Goal: Task Accomplishment & Management: Manage account settings

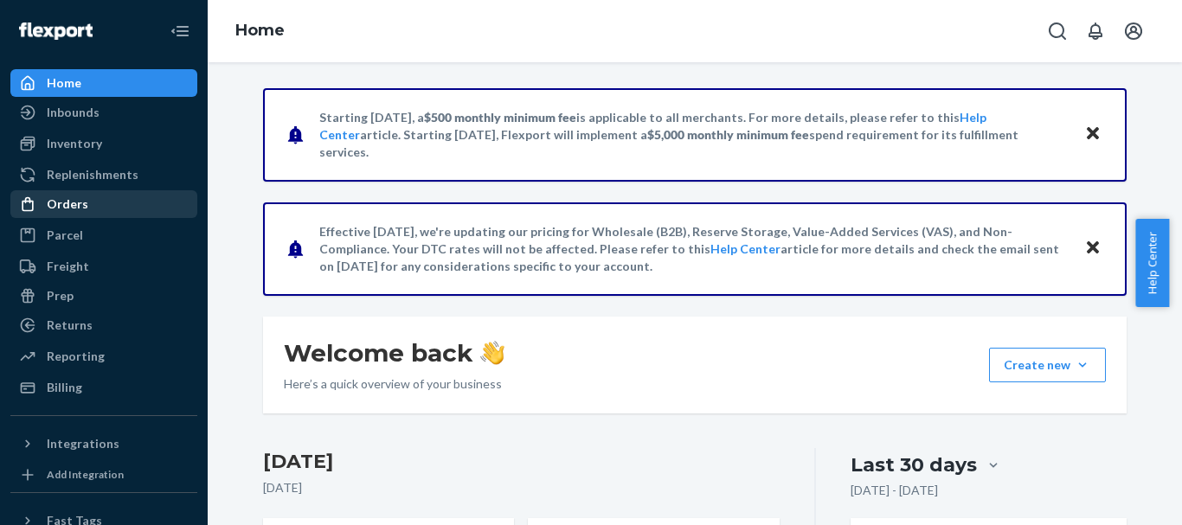
click at [75, 212] on div "Orders" at bounding box center [68, 204] width 42 height 17
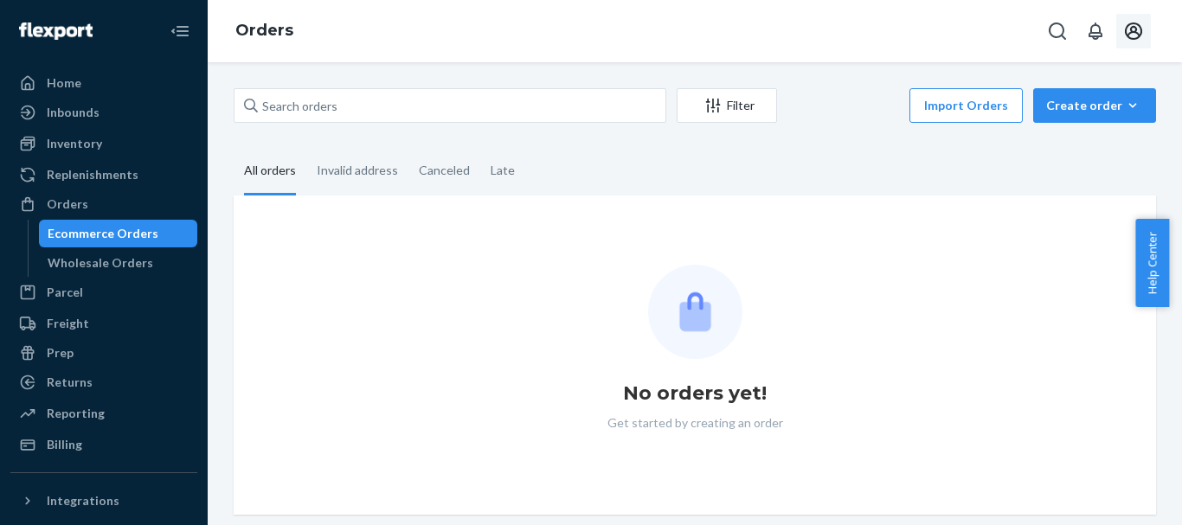
click at [1138, 32] on icon "Open account menu" at bounding box center [1133, 31] width 21 height 21
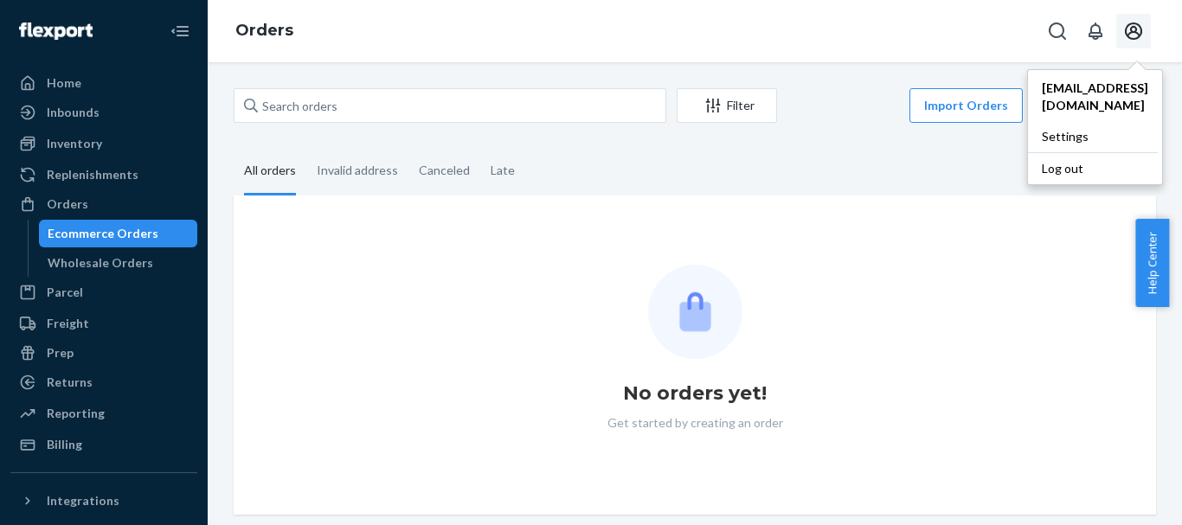
click at [994, 33] on div "Orders [EMAIL_ADDRESS][DOMAIN_NAME] Settings Log out" at bounding box center [695, 31] width 974 height 62
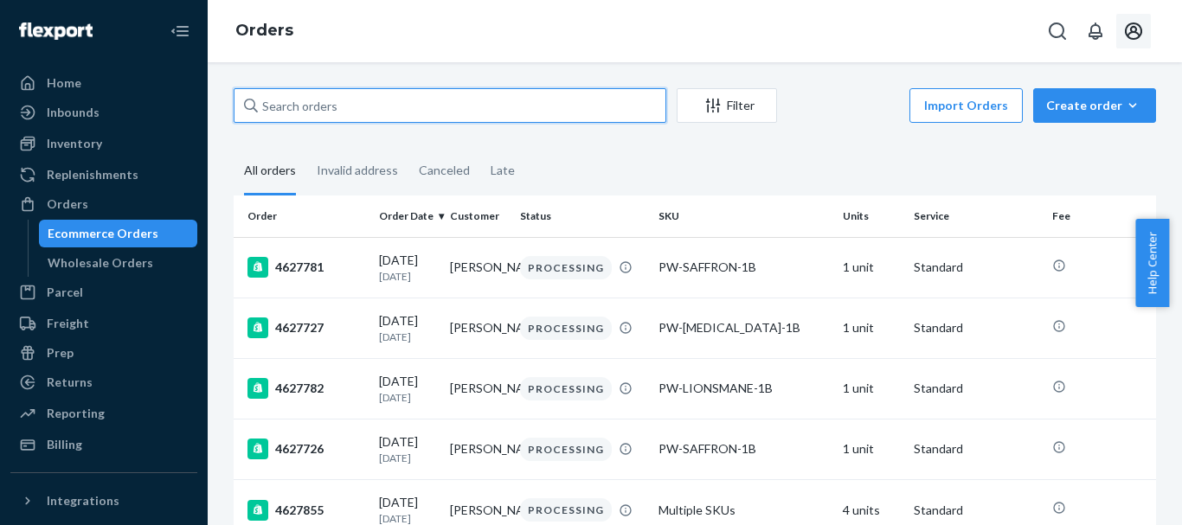
click at [350, 100] on input "text" at bounding box center [450, 105] width 433 height 35
paste input "[PERSON_NAME]"
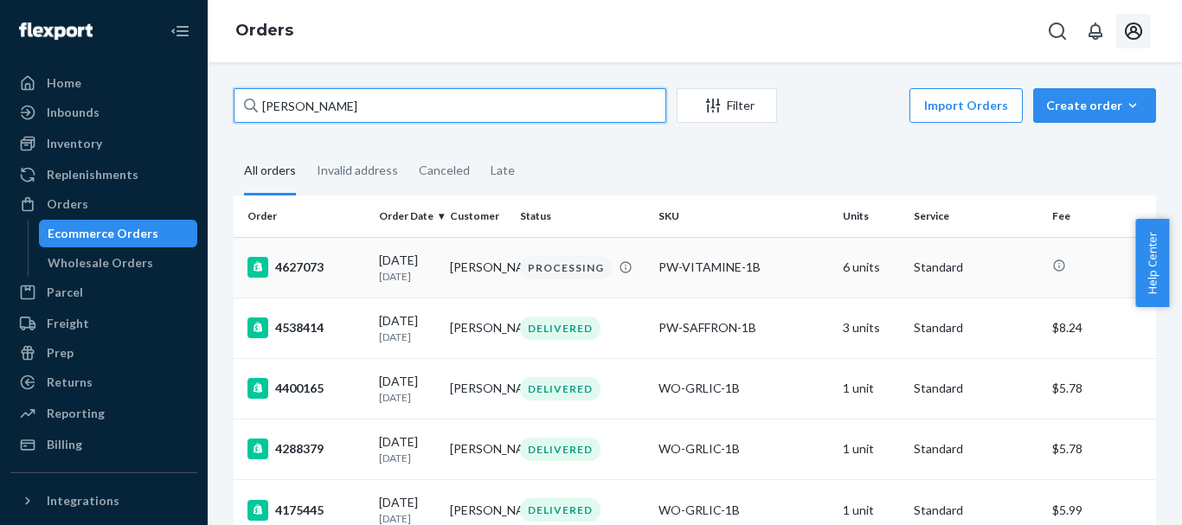
type input "[PERSON_NAME]"
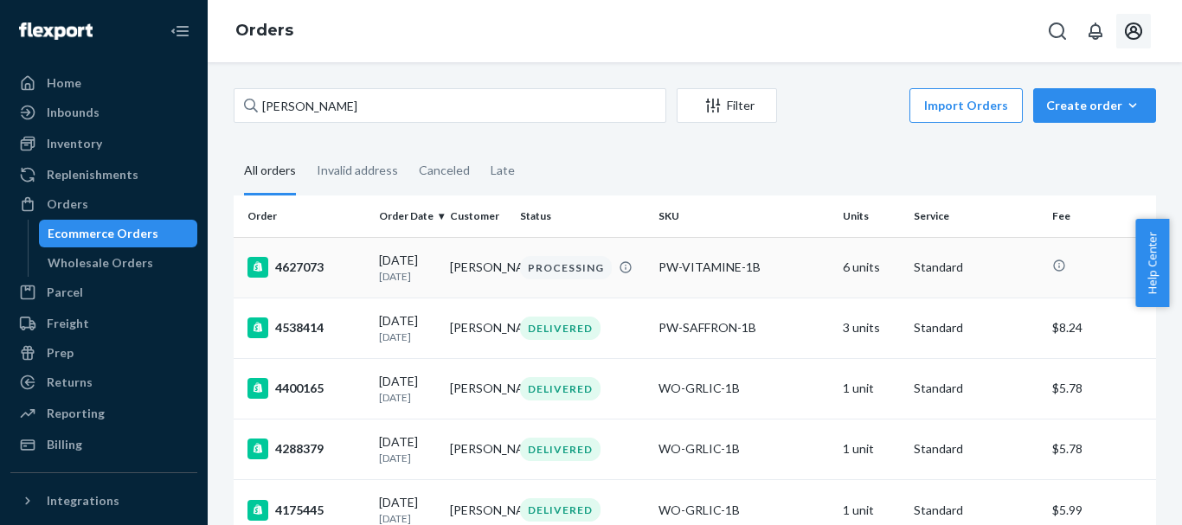
click at [472, 267] on td "[PERSON_NAME]" at bounding box center [478, 267] width 71 height 61
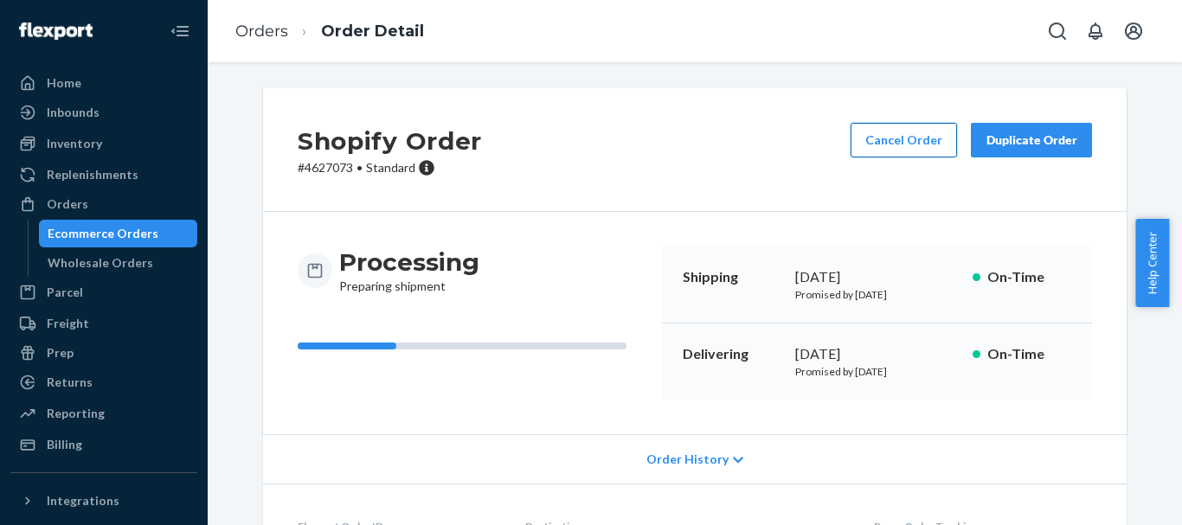
click at [872, 142] on button "Cancel Order" at bounding box center [904, 140] width 106 height 35
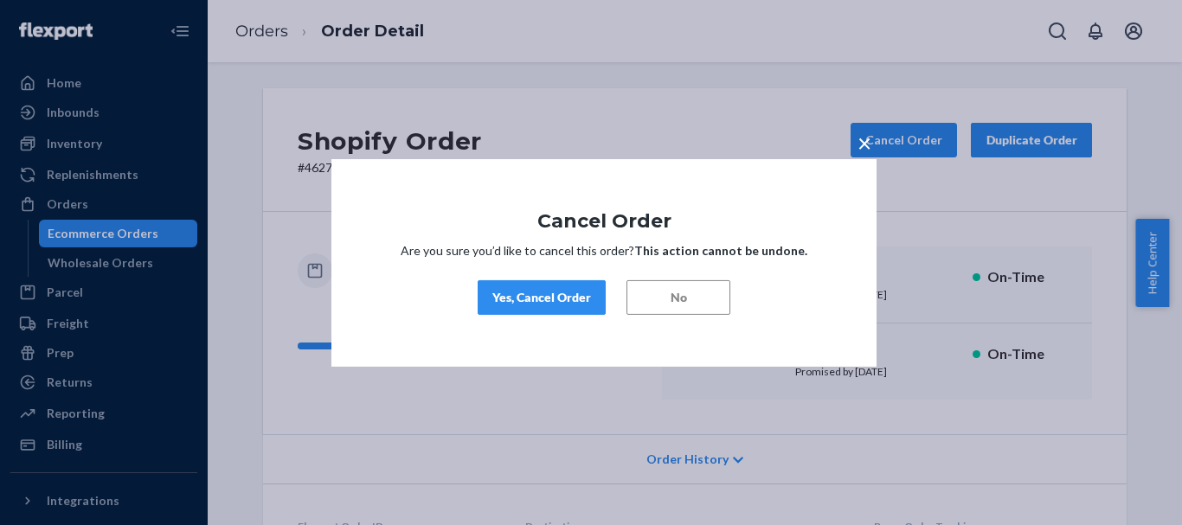
click at [535, 301] on div "Yes, Cancel Order" at bounding box center [541, 297] width 99 height 17
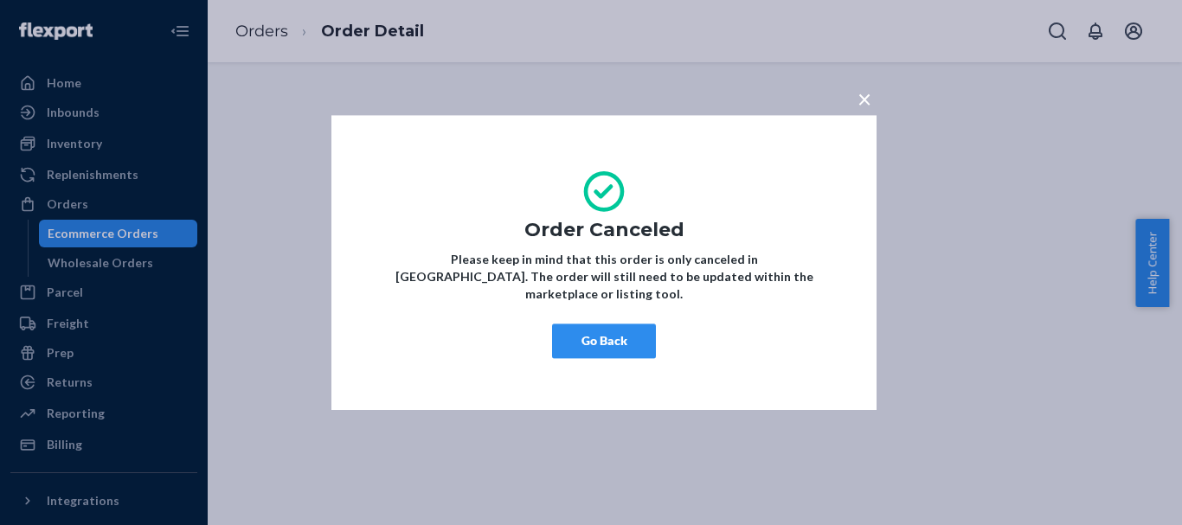
click at [603, 327] on button "Go Back" at bounding box center [604, 341] width 104 height 35
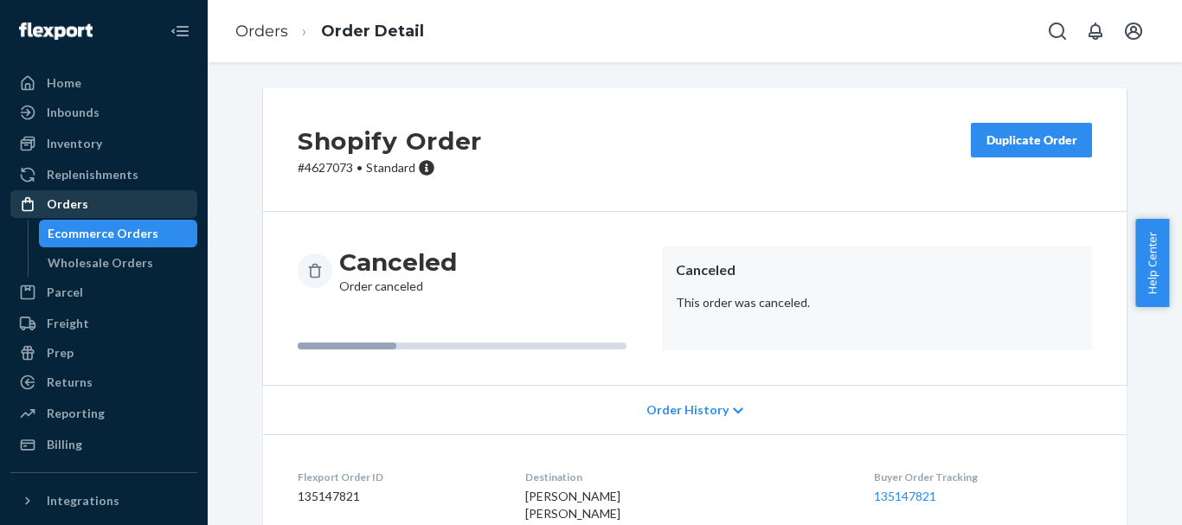
click at [59, 204] on div "Orders" at bounding box center [68, 204] width 42 height 17
